Goal: Transaction & Acquisition: Obtain resource

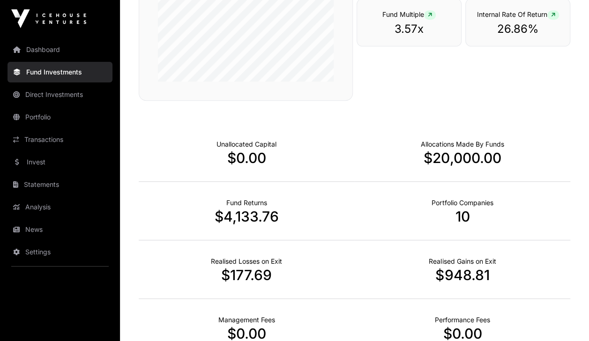
scroll to position [188, 0]
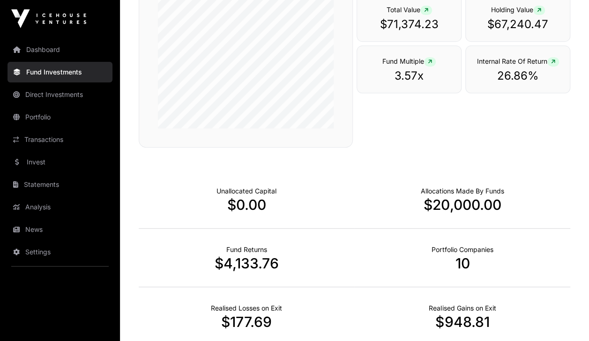
click at [56, 95] on link "Direct Investments" at bounding box center [59, 94] width 105 height 21
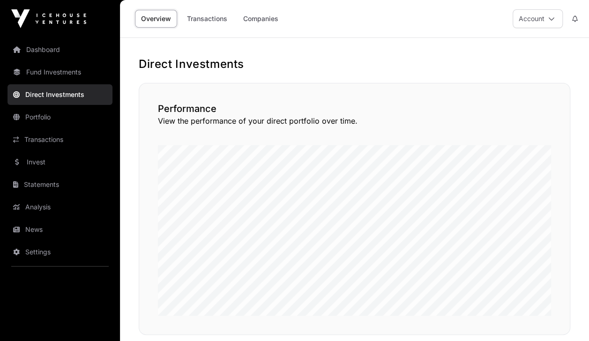
click at [211, 19] on link "Transactions" at bounding box center [207, 19] width 52 height 18
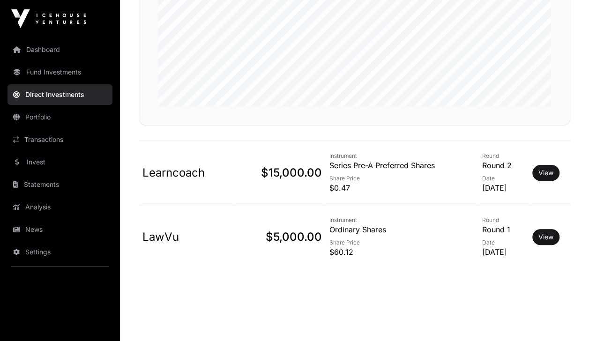
scroll to position [206, 0]
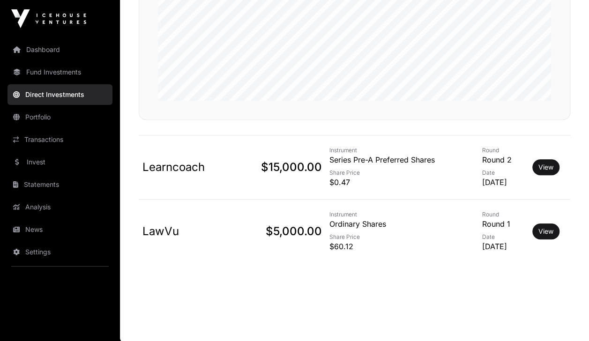
click at [552, 170] on link "View" at bounding box center [545, 166] width 15 height 9
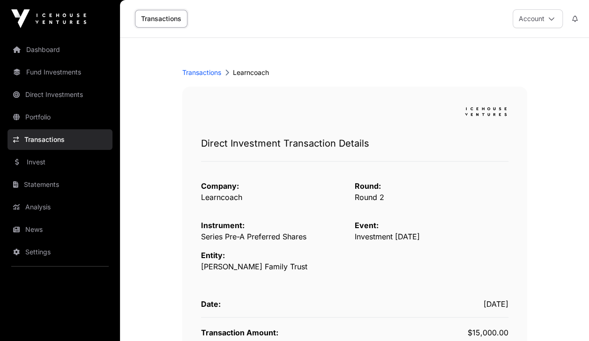
click at [164, 22] on link "Transactions" at bounding box center [161, 19] width 52 height 18
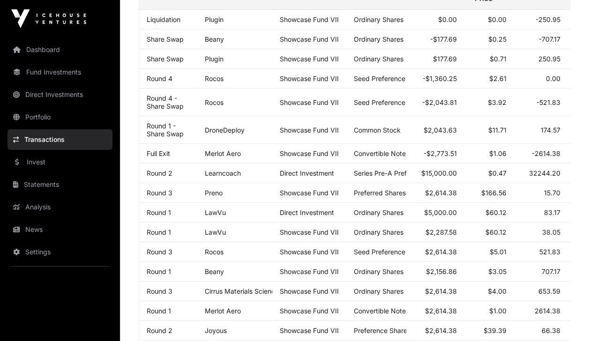
scroll to position [140, 0]
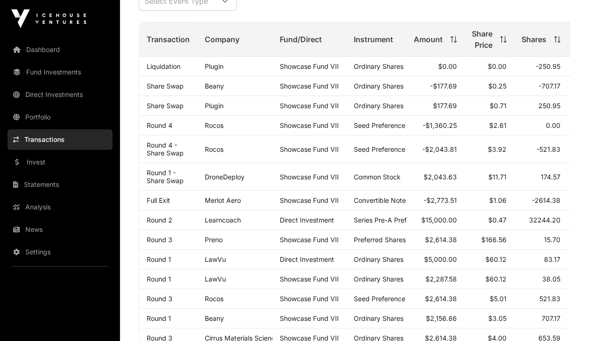
click at [41, 162] on link "Invest" at bounding box center [59, 162] width 105 height 21
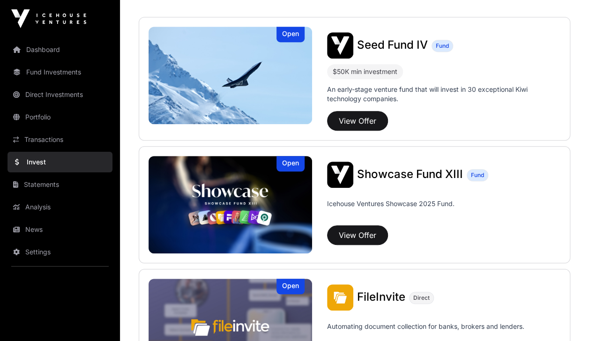
scroll to position [234, 0]
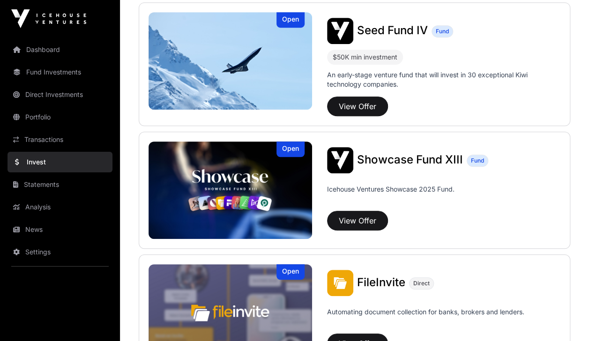
click at [56, 180] on link "Statements" at bounding box center [59, 184] width 105 height 21
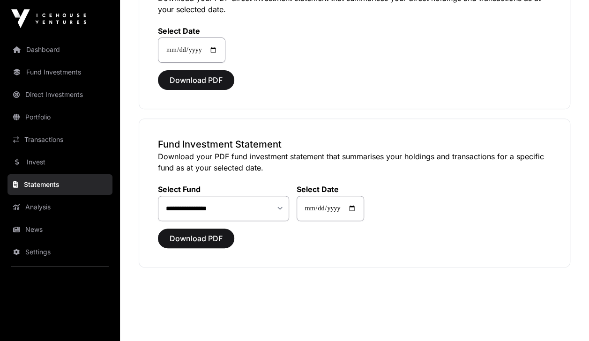
scroll to position [124, 0]
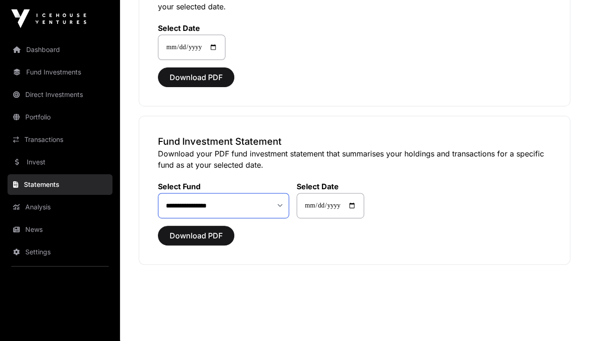
click at [282, 205] on select "**********" at bounding box center [223, 205] width 131 height 25
click at [292, 117] on div "**********" at bounding box center [354, 190] width 431 height 149
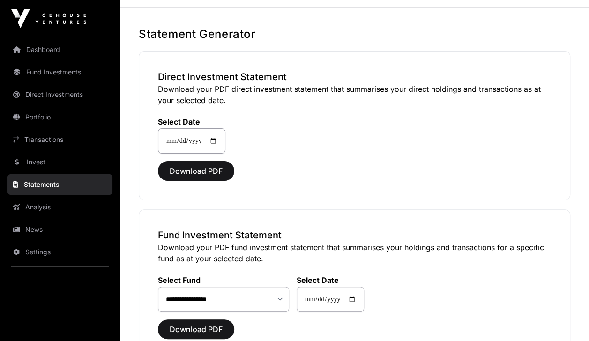
scroll to position [0, 0]
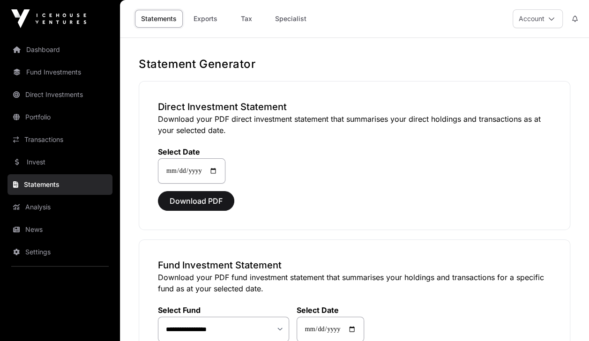
click at [248, 24] on link "Tax" at bounding box center [246, 19] width 37 height 18
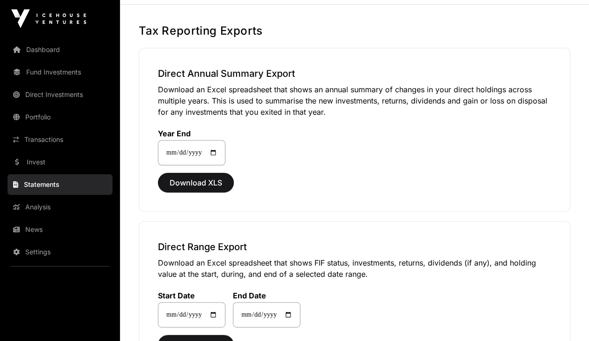
scroll to position [47, 0]
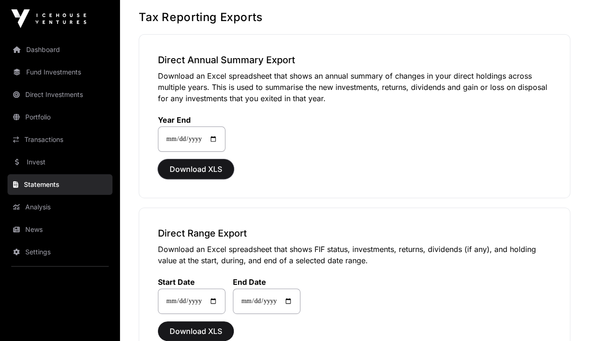
click at [197, 169] on span "Download XLS" at bounding box center [195, 168] width 52 height 11
click at [286, 142] on div "**********" at bounding box center [354, 128] width 393 height 48
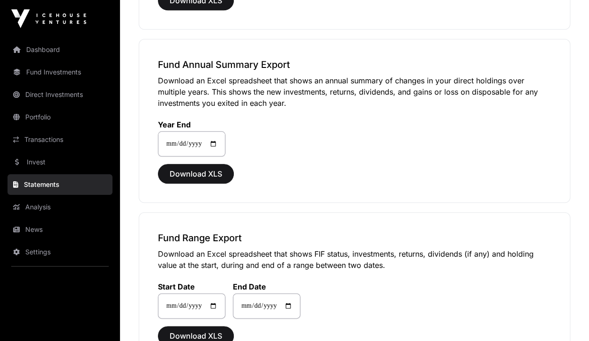
scroll to position [421, 0]
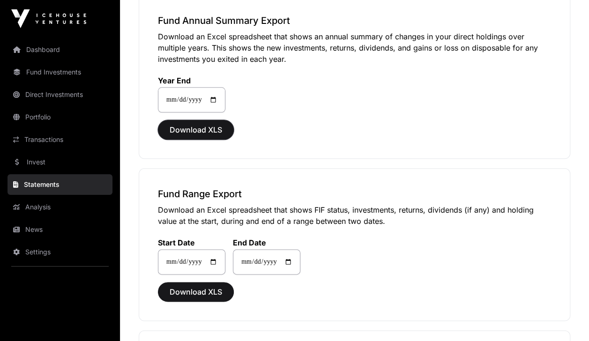
click at [191, 128] on span "Download XLS" at bounding box center [195, 129] width 52 height 11
